Goal: Information Seeking & Learning: Learn about a topic

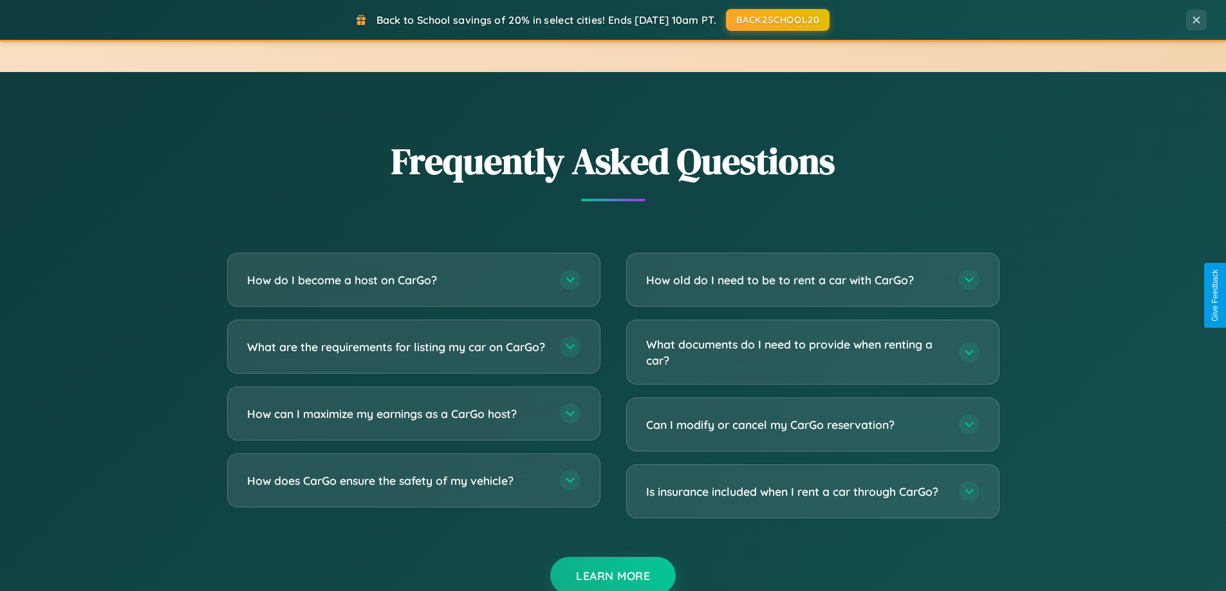
scroll to position [2476, 0]
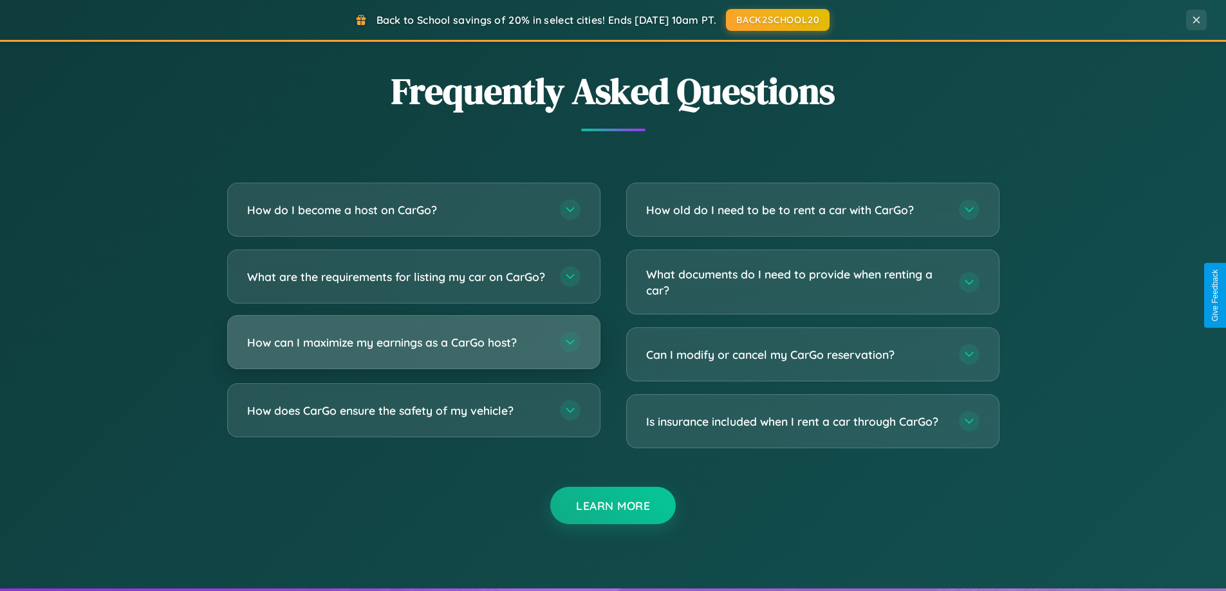
click at [413, 351] on h3 "How can I maximize my earnings as a CarGo host?" at bounding box center [397, 343] width 300 height 16
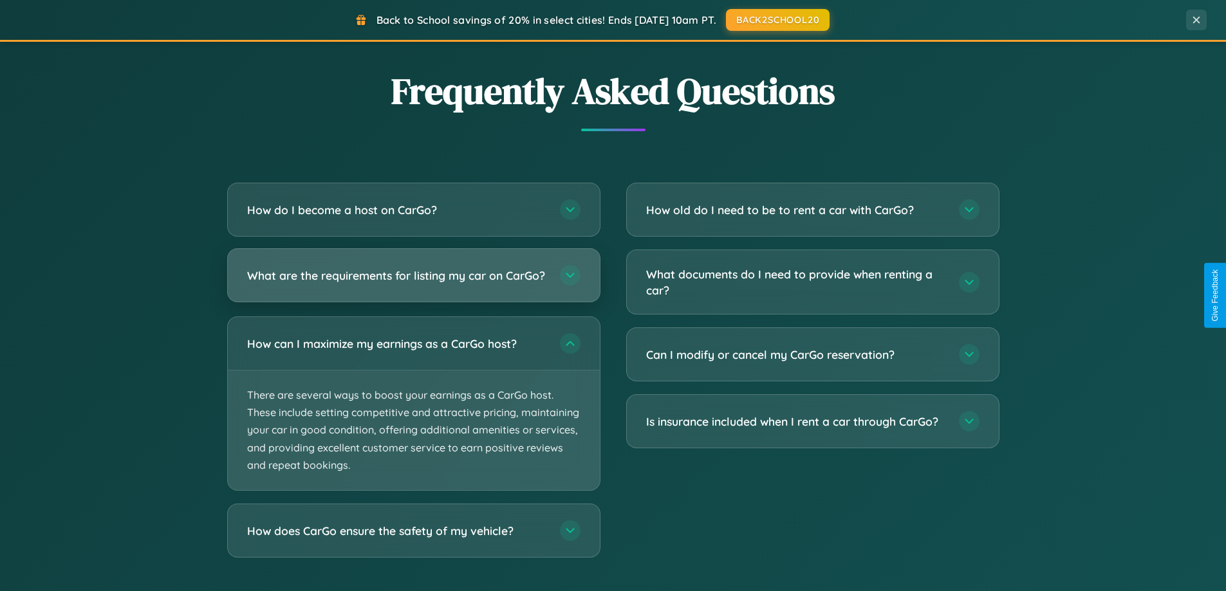
click at [413, 281] on h3 "What are the requirements for listing my car on CarGo?" at bounding box center [397, 276] width 300 height 16
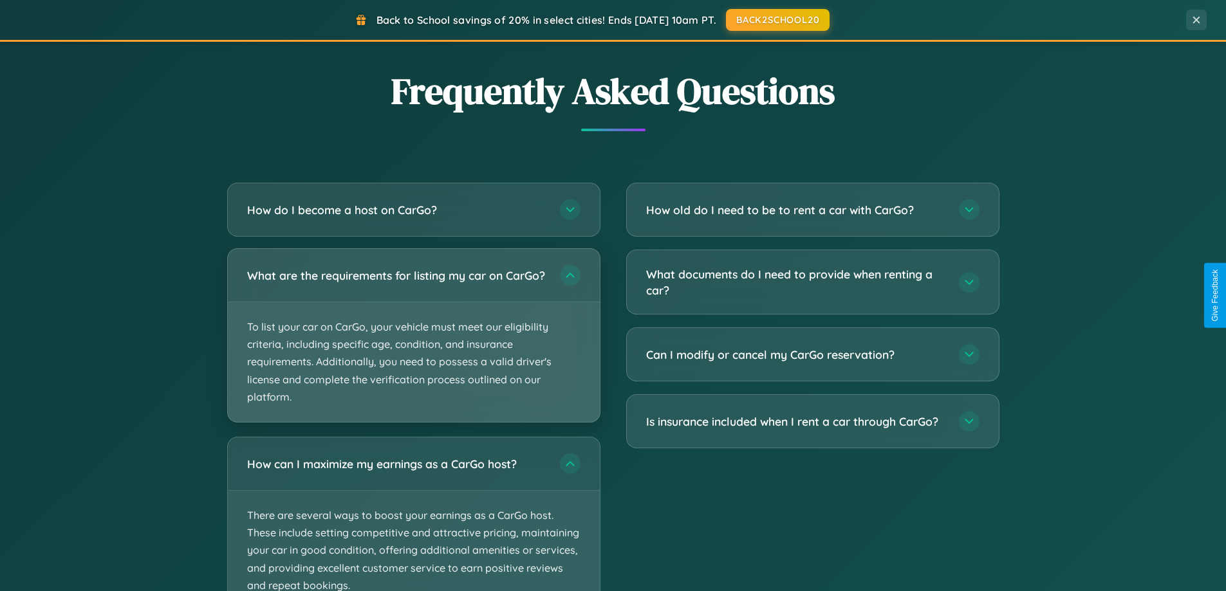
click at [413, 341] on p "To list your car on CarGo, your vehicle must meet our eligibility criteria, inc…" at bounding box center [414, 362] width 372 height 120
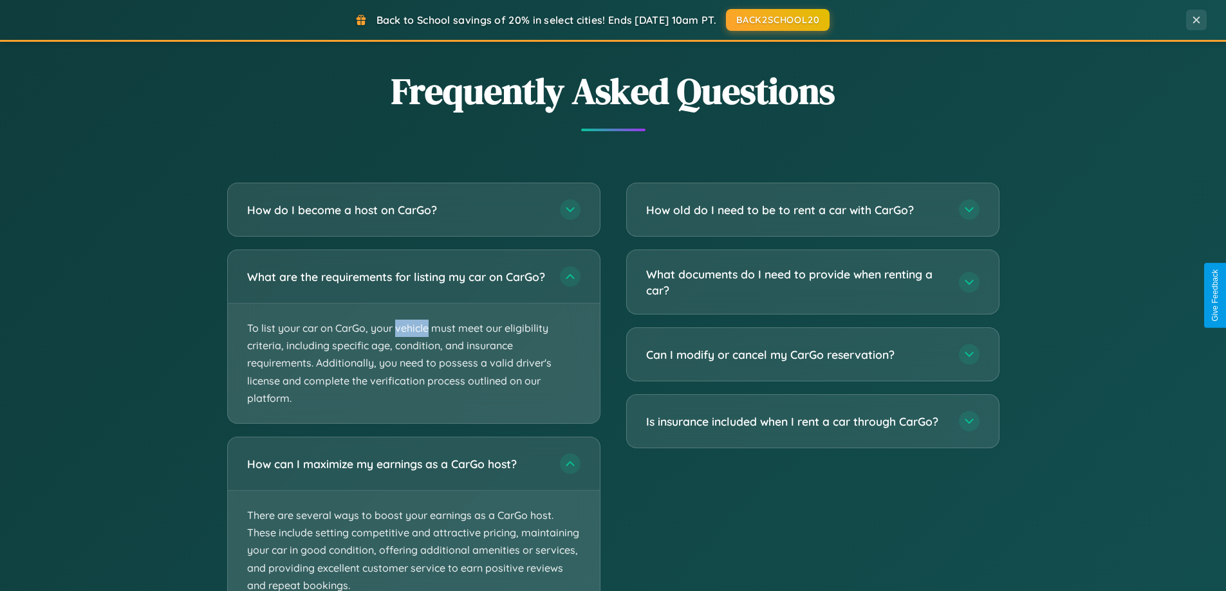
scroll to position [2574, 0]
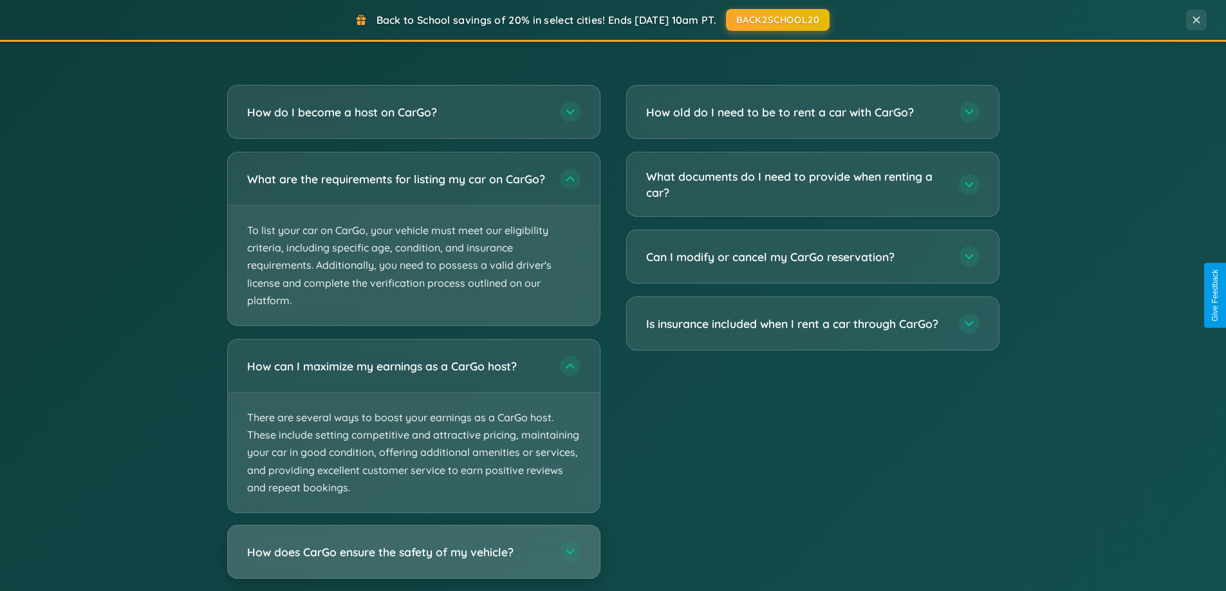
click at [413, 560] on h3 "How does CarGo ensure the safety of my vehicle?" at bounding box center [397, 552] width 300 height 16
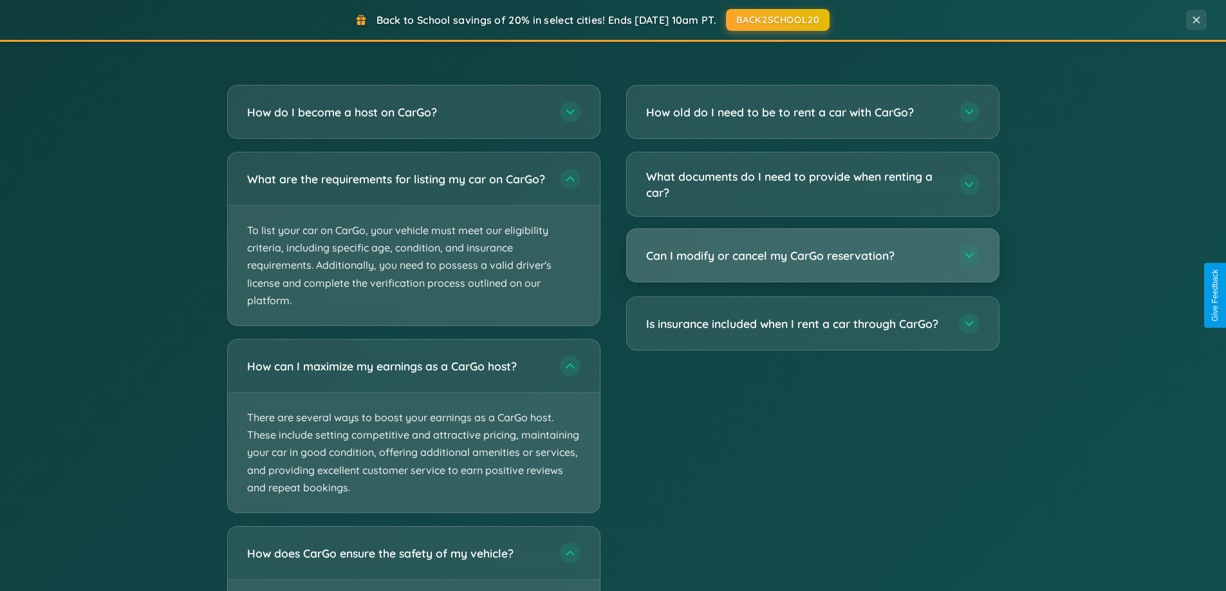
click at [812, 255] on h3 "Can I modify or cancel my CarGo reservation?" at bounding box center [796, 256] width 300 height 16
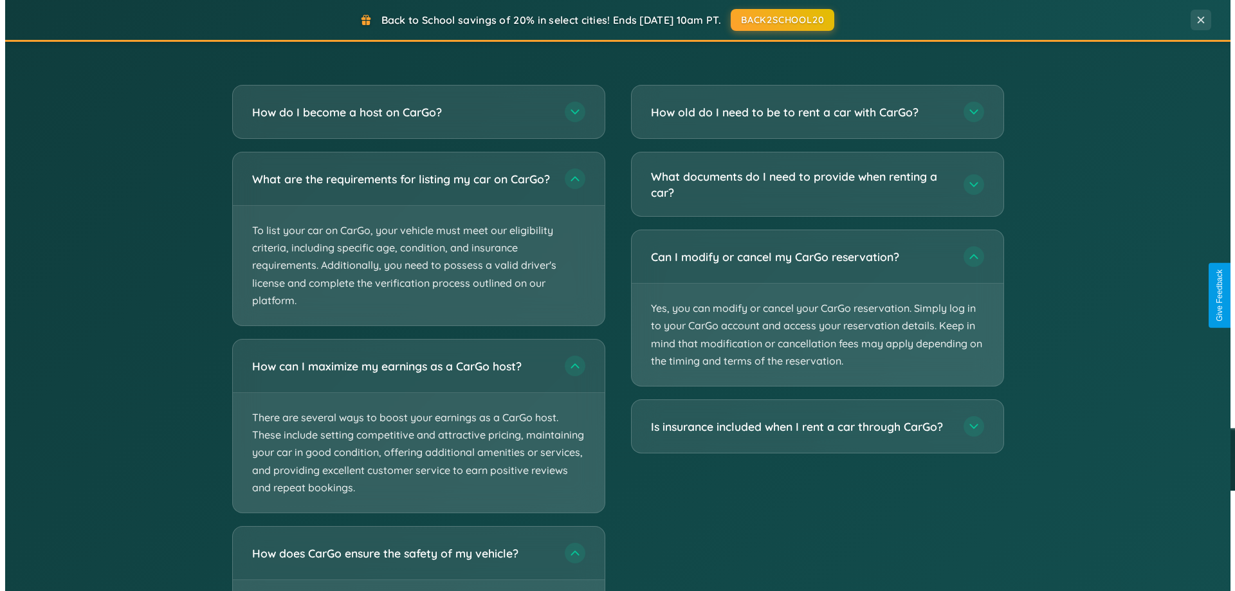
scroll to position [0, 0]
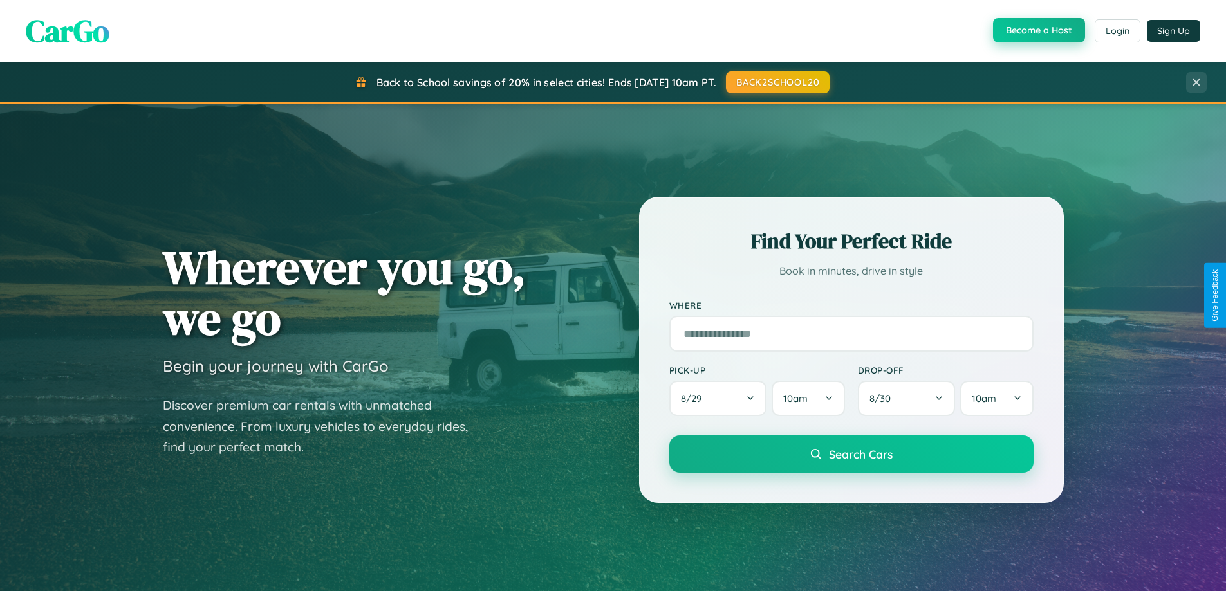
click at [1037, 31] on button "Become a Host" at bounding box center [1039, 30] width 92 height 24
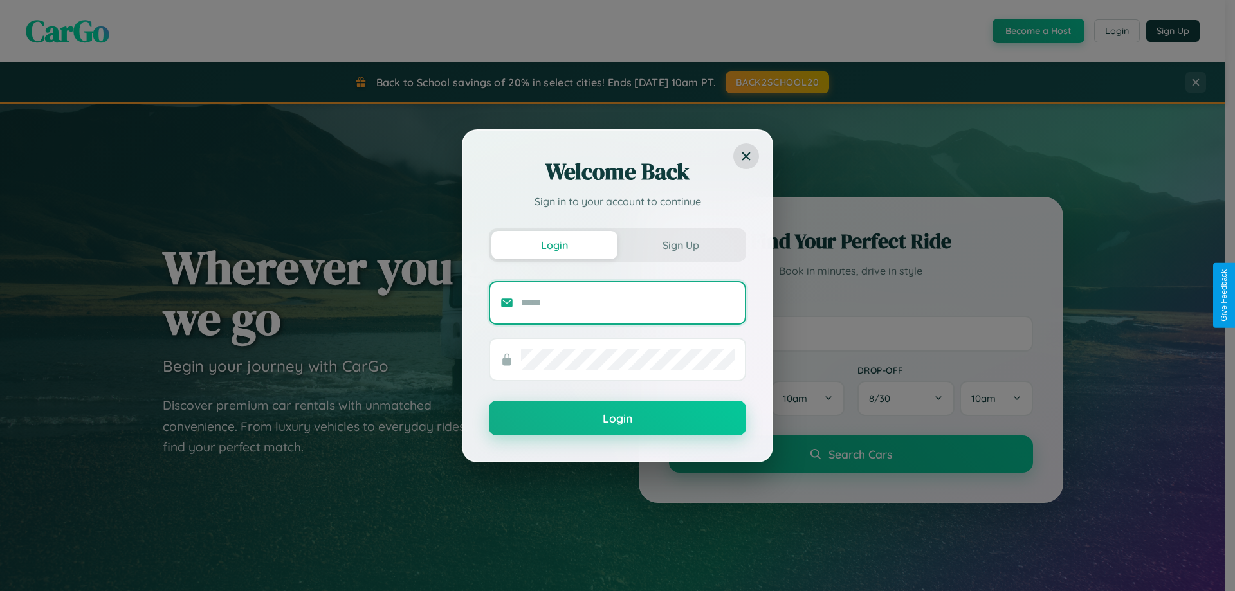
click at [628, 302] on input "text" at bounding box center [628, 303] width 214 height 21
type input "**********"
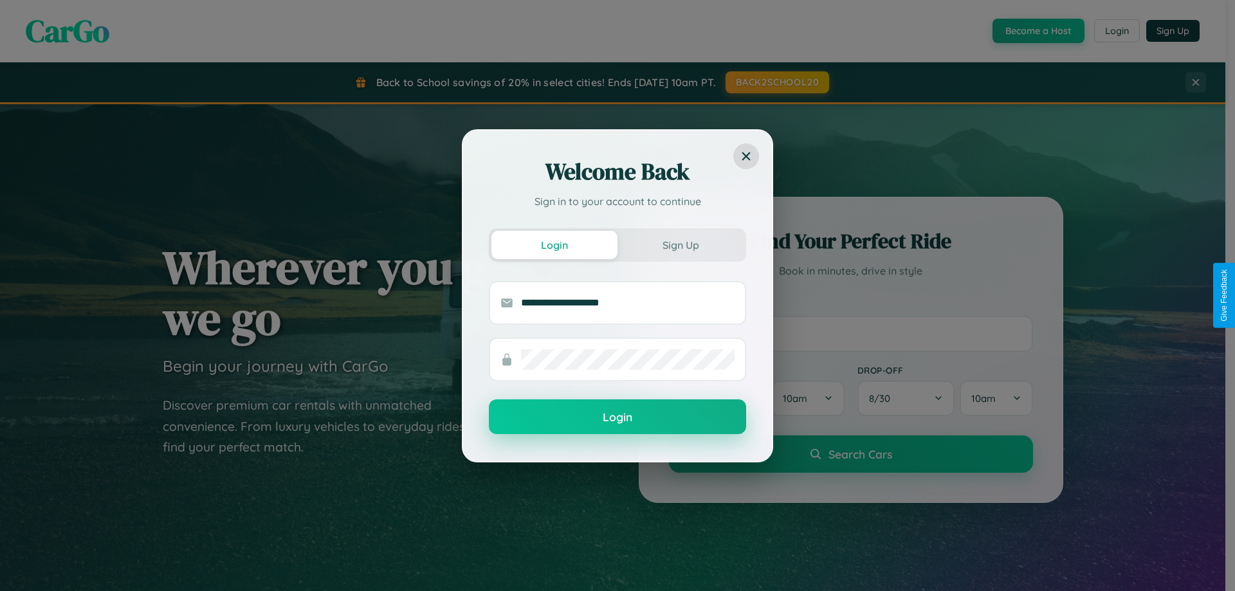
click at [618, 418] on button "Login" at bounding box center [617, 417] width 257 height 35
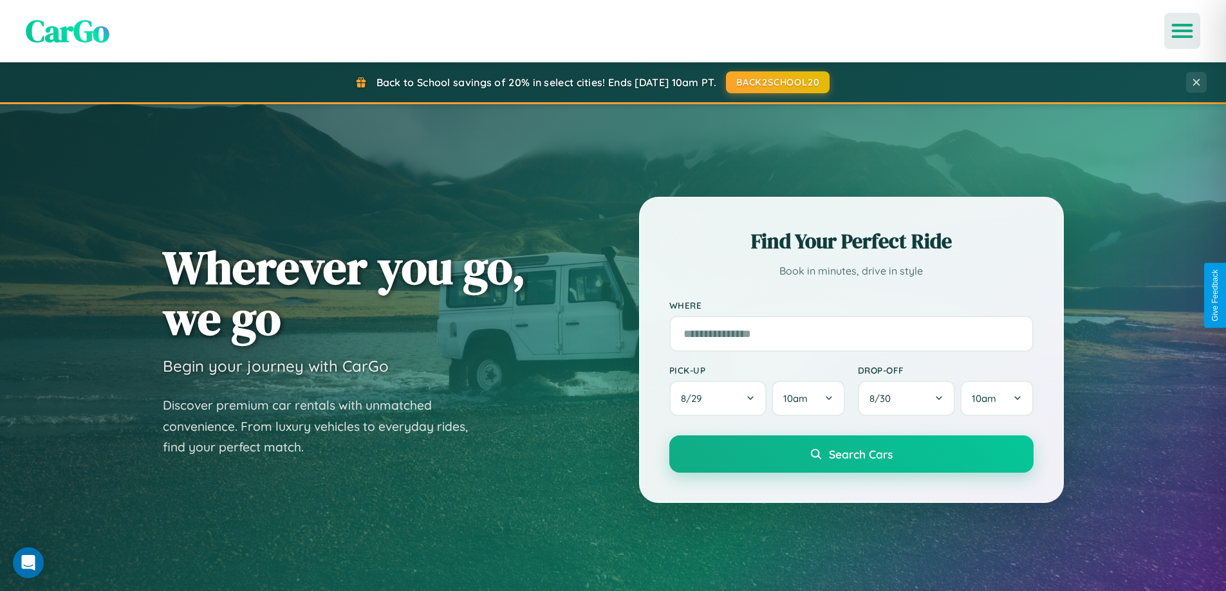
click at [1182, 31] on icon "Open menu" at bounding box center [1182, 31] width 19 height 12
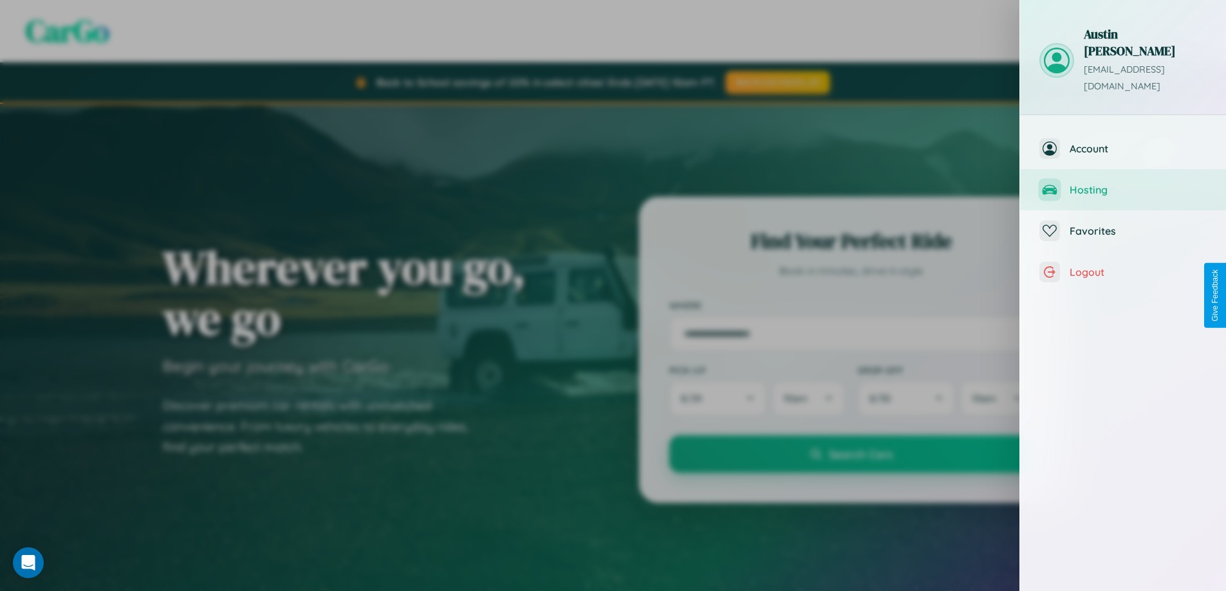
click at [1123, 183] on span "Hosting" at bounding box center [1137, 189] width 137 height 13
